Goal: Task Accomplishment & Management: Use online tool/utility

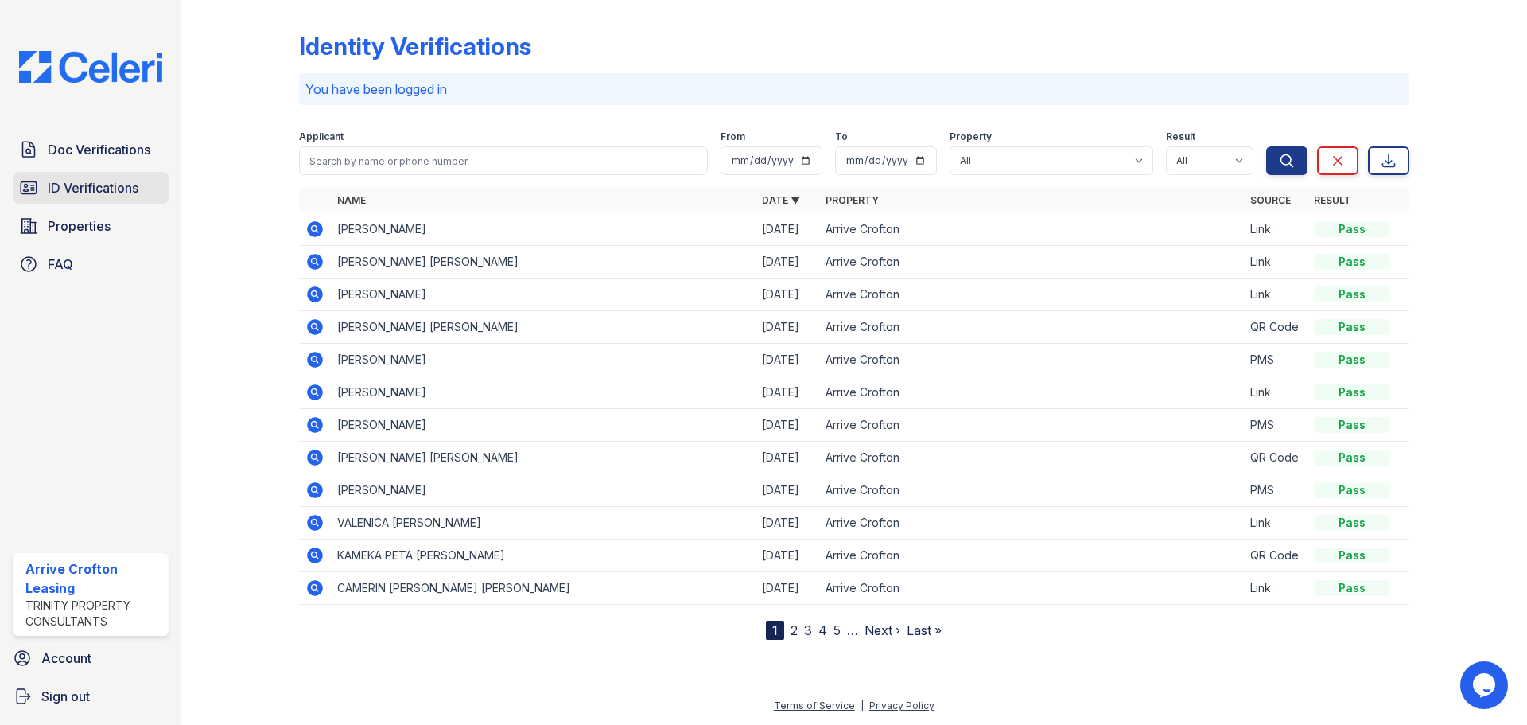
click at [106, 191] on span "ID Verifications" at bounding box center [93, 187] width 91 height 19
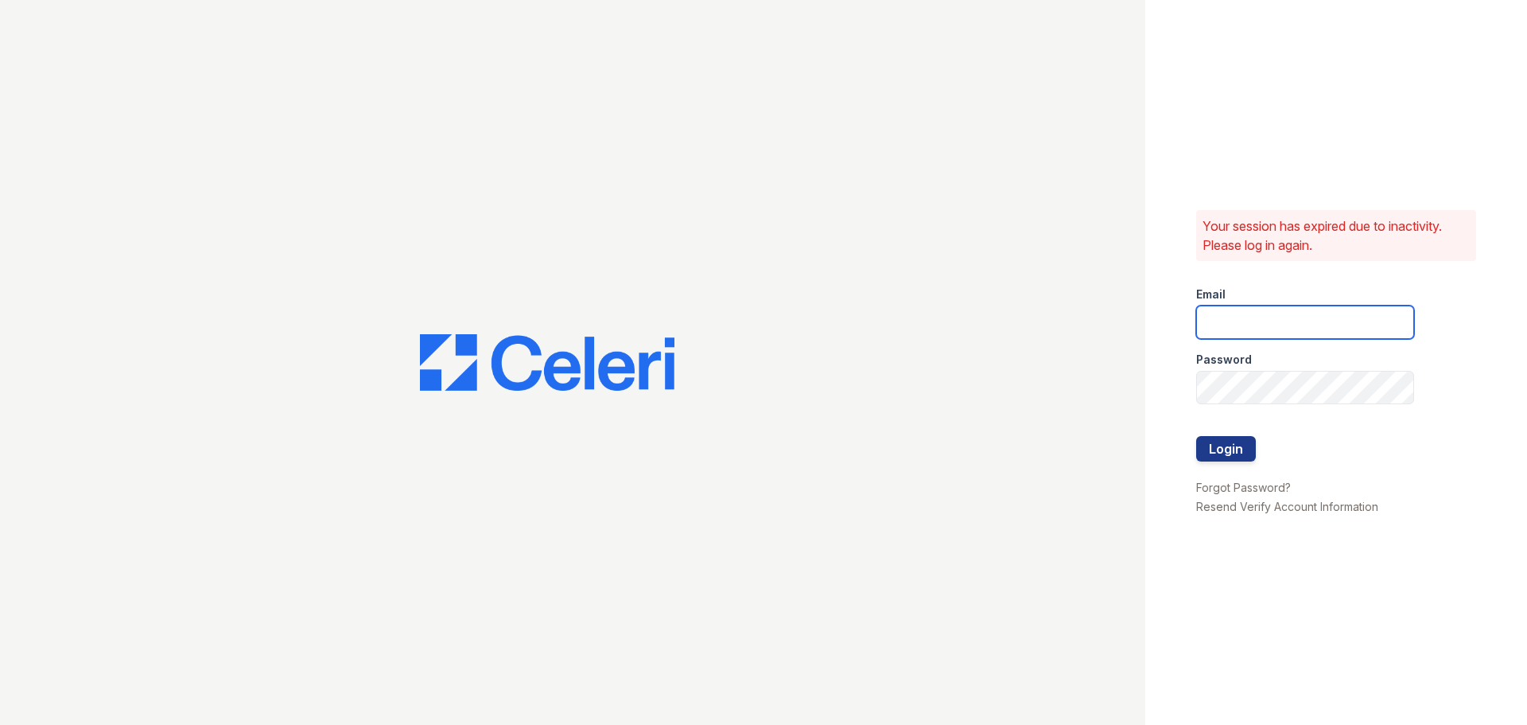
type input "[EMAIL_ADDRESS][DOMAIN_NAME]"
click at [1208, 431] on div at bounding box center [1305, 420] width 218 height 32
click at [1223, 465] on div at bounding box center [1305, 469] width 218 height 16
click at [1224, 456] on button "Login" at bounding box center [1226, 448] width 60 height 25
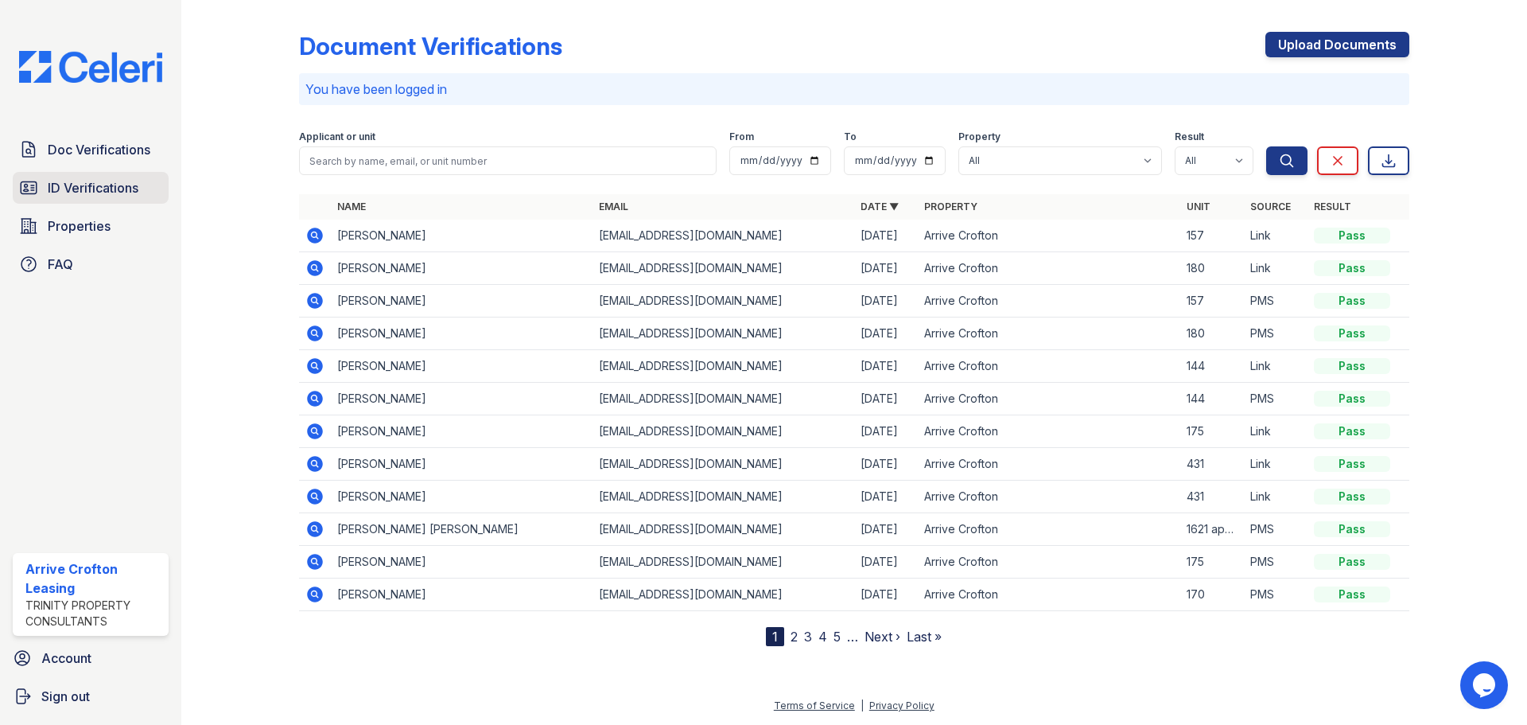
click at [88, 191] on span "ID Verifications" at bounding box center [93, 187] width 91 height 19
